Goal: Information Seeking & Learning: Learn about a topic

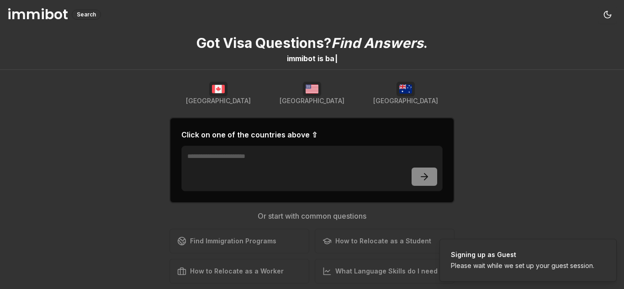
click at [482, 181] on div "Got Visa Questions? Find Answers . immibot is b a | Canada USA Australia Click …" at bounding box center [312, 159] width 624 height 260
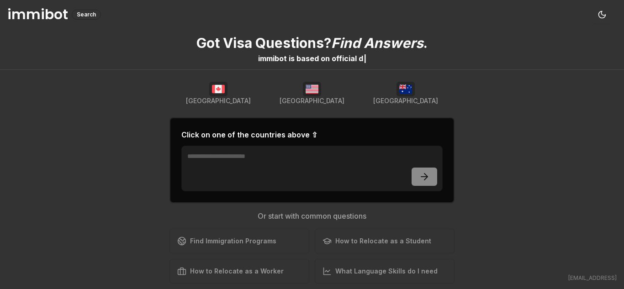
click at [353, 271] on div "Find Immigration Programs Explore available immigration pathways How to Relocat…" at bounding box center [311, 256] width 285 height 55
click at [396, 274] on div "Find Immigration Programs Explore available immigration pathways How to Relocat…" at bounding box center [311, 256] width 285 height 55
click at [354, 230] on div "Find Immigration Programs Explore available immigration pathways How to Relocat…" at bounding box center [311, 256] width 285 height 55
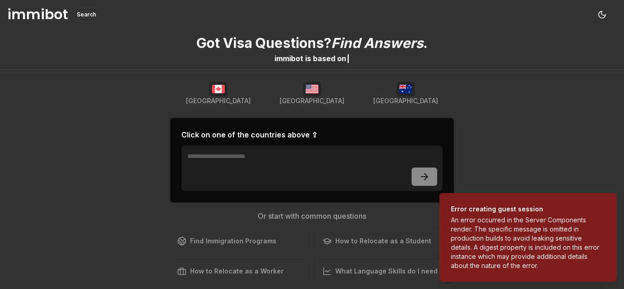
click at [349, 246] on div "Find Immigration Programs Explore available immigration pathways How to Relocat…" at bounding box center [311, 256] width 285 height 55
click at [338, 234] on div "Find Immigration Programs Explore available immigration pathways How to Relocat…" at bounding box center [311, 256] width 285 height 55
click at [213, 271] on div "Find Immigration Programs Explore available immigration pathways How to Relocat…" at bounding box center [311, 256] width 285 height 55
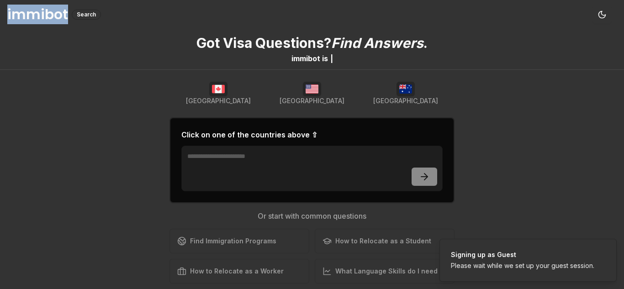
drag, startPoint x: 69, startPoint y: 13, endPoint x: 4, endPoint y: 18, distance: 65.1
click at [3, 17] on div "immibot Search Toggle theme" at bounding box center [312, 14] width 624 height 29
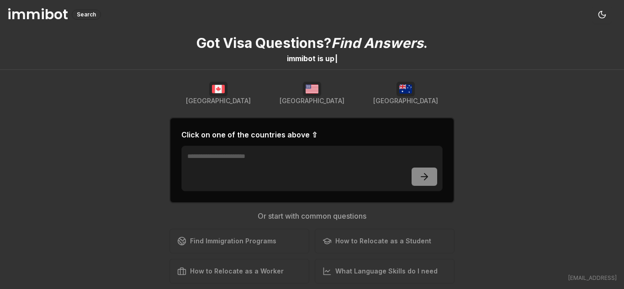
click at [234, 240] on div "Find Immigration Programs Explore available immigration pathways How to Relocat…" at bounding box center [311, 256] width 285 height 55
